Goal: Task Accomplishment & Management: Use online tool/utility

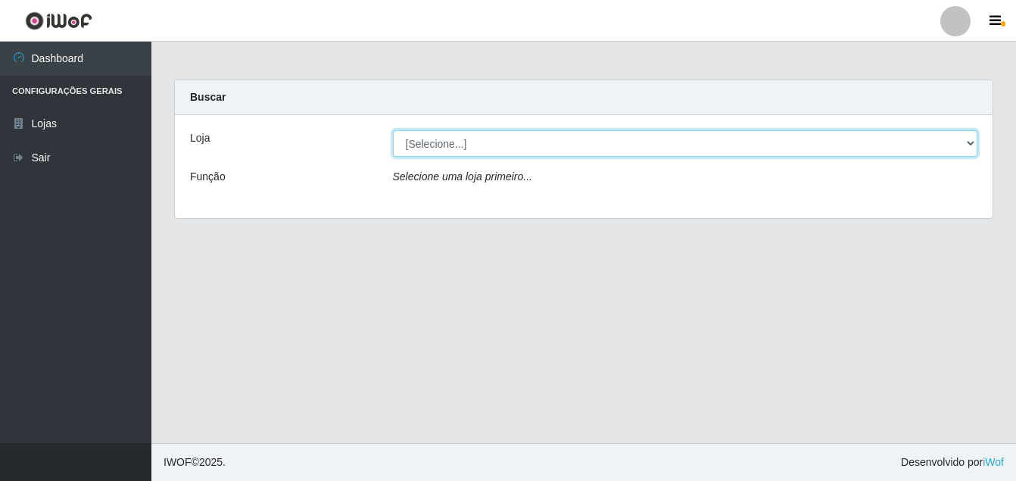
click at [594, 148] on select "[Selecione...] Ajubá Mercado" at bounding box center [685, 143] width 585 height 26
select select "402"
click at [393, 130] on select "[Selecione...] Ajubá Mercado" at bounding box center [685, 143] width 585 height 26
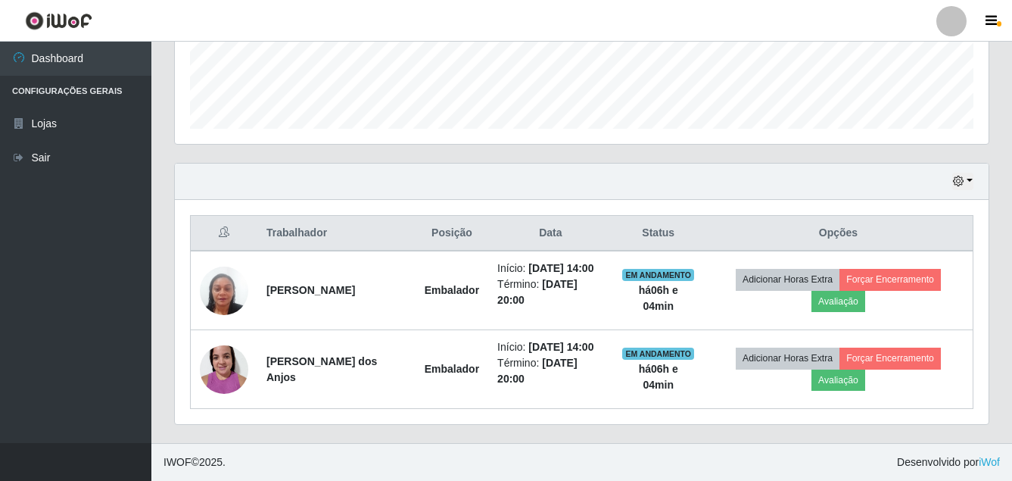
scroll to position [444, 0]
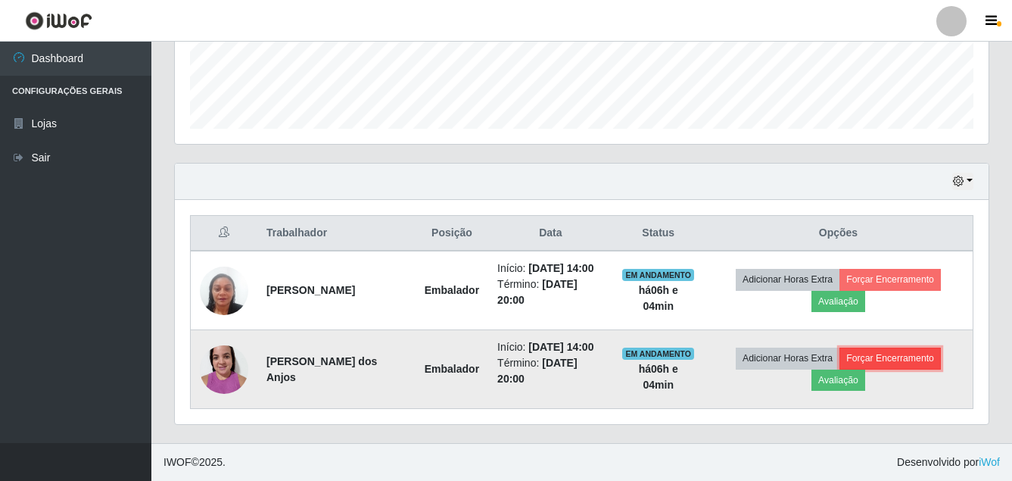
click at [923, 352] on button "Forçar Encerramento" at bounding box center [889, 357] width 101 height 21
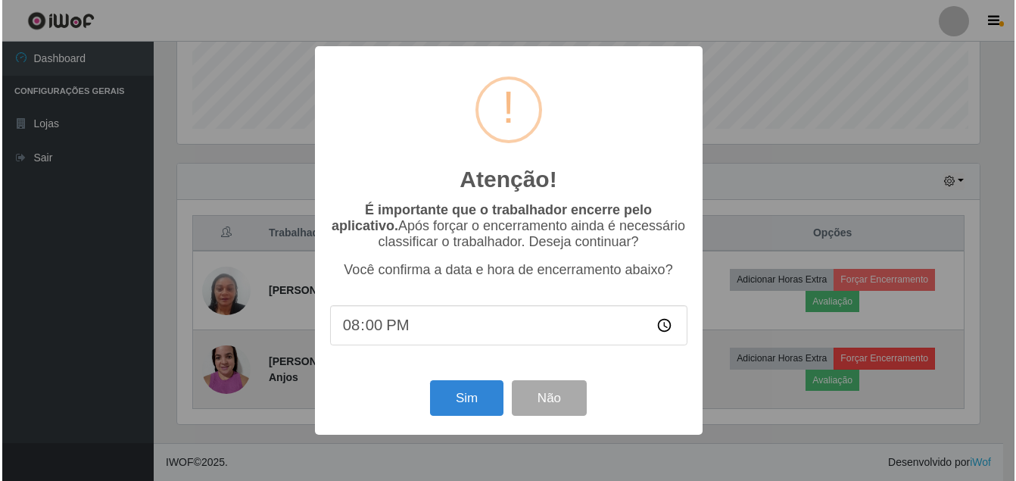
scroll to position [314, 806]
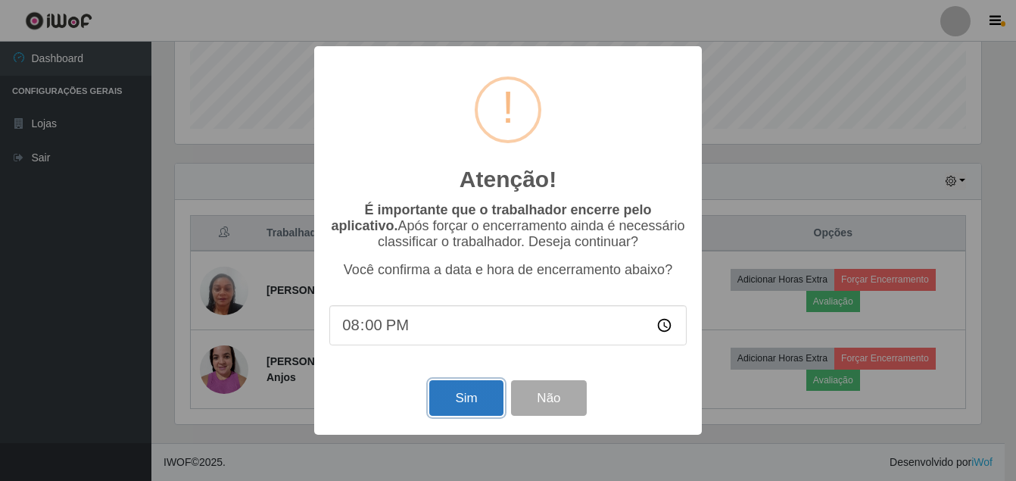
click at [459, 395] on button "Sim" at bounding box center [465, 398] width 73 height 36
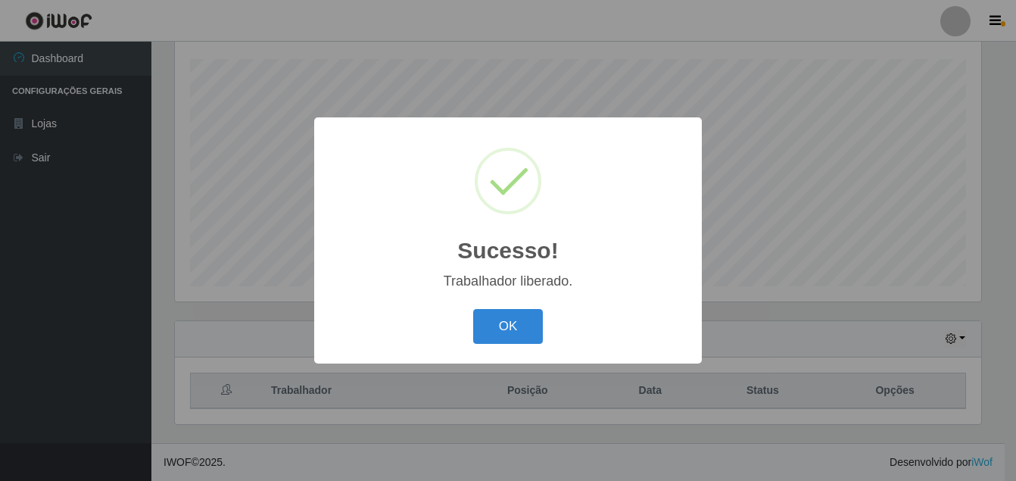
click at [911, 291] on div "Sucesso! × Trabalhador liberado. OK Cancel" at bounding box center [508, 240] width 1016 height 481
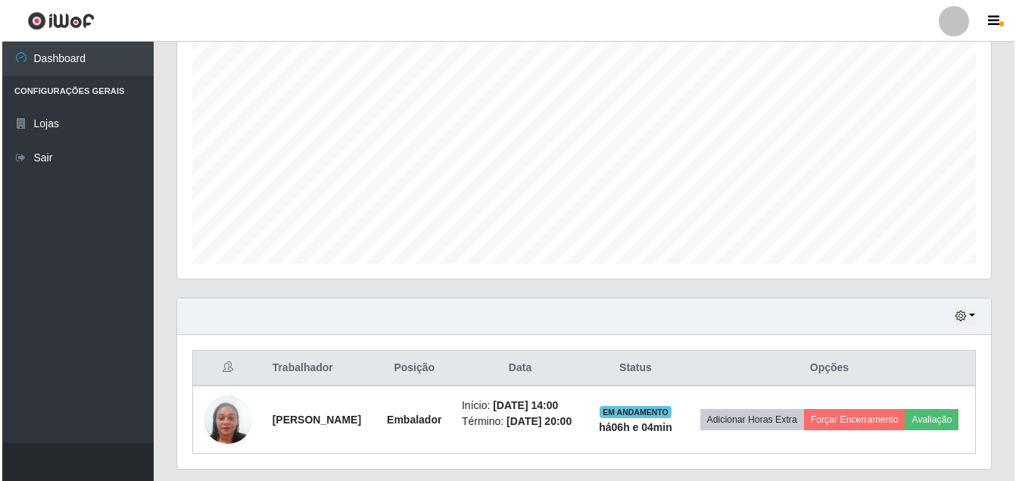
scroll to position [334, 0]
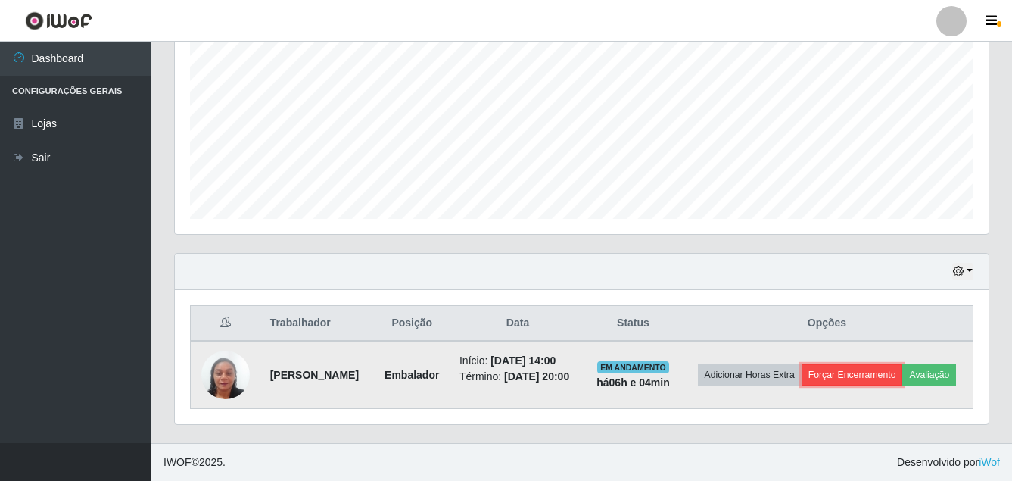
click at [903, 364] on button "Forçar Encerramento" at bounding box center [851, 374] width 101 height 21
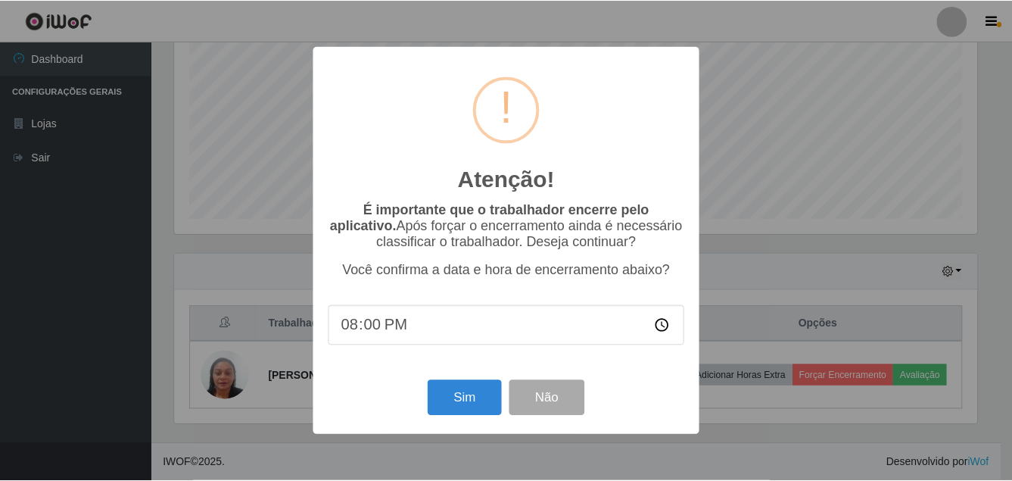
scroll to position [314, 806]
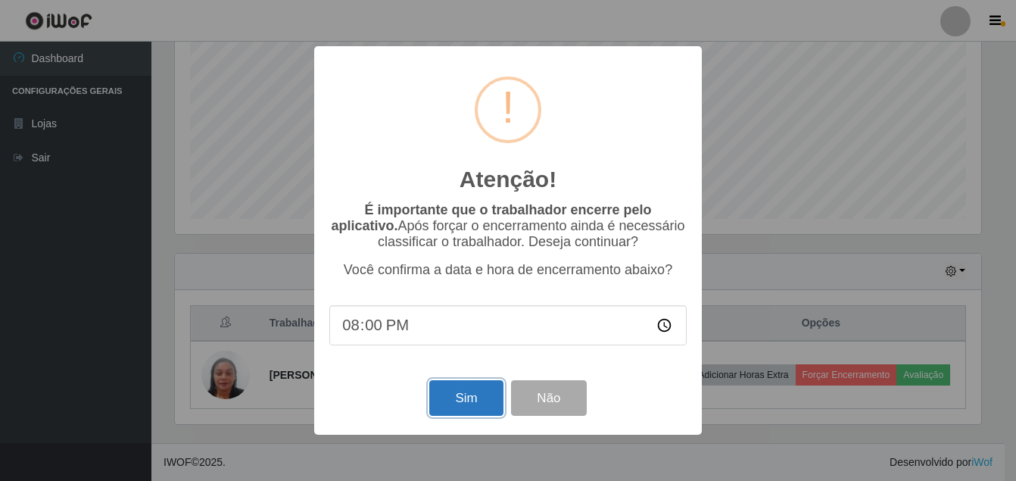
click at [478, 399] on button "Sim" at bounding box center [465, 398] width 73 height 36
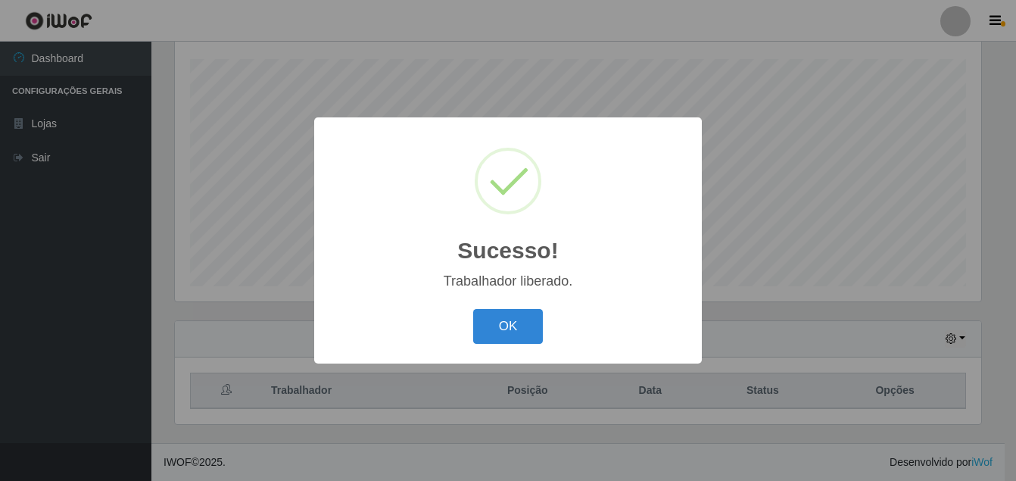
click at [473, 309] on button "OK" at bounding box center [508, 327] width 70 height 36
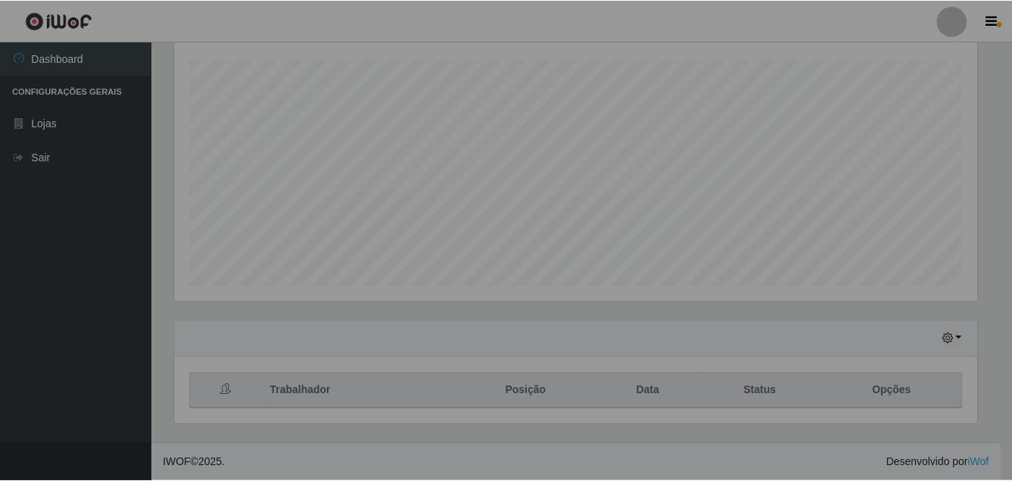
scroll to position [314, 814]
